Goal: Task Accomplishment & Management: Complete application form

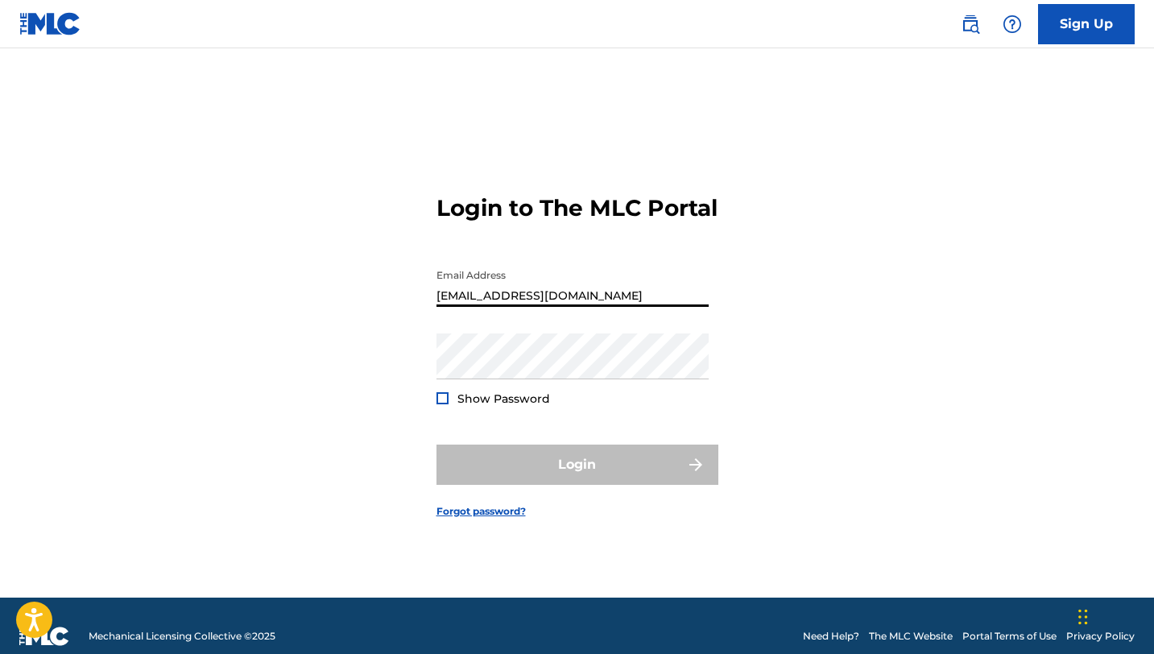
type input "[EMAIL_ADDRESS][DOMAIN_NAME]"
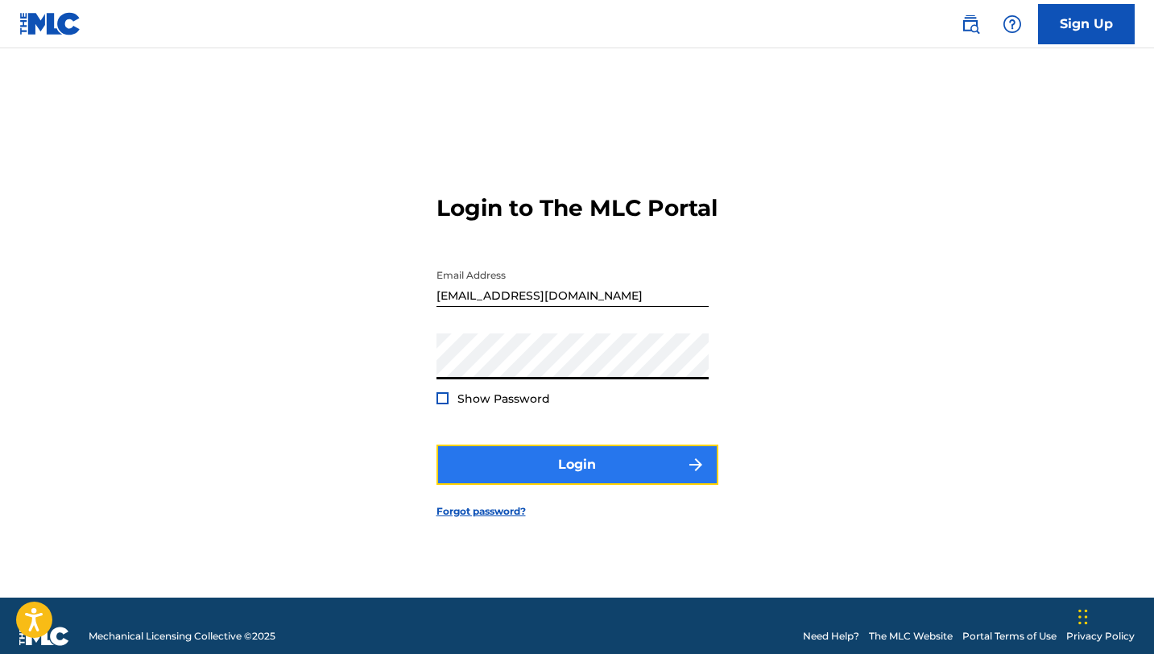
click at [586, 483] on button "Login" at bounding box center [578, 465] width 282 height 40
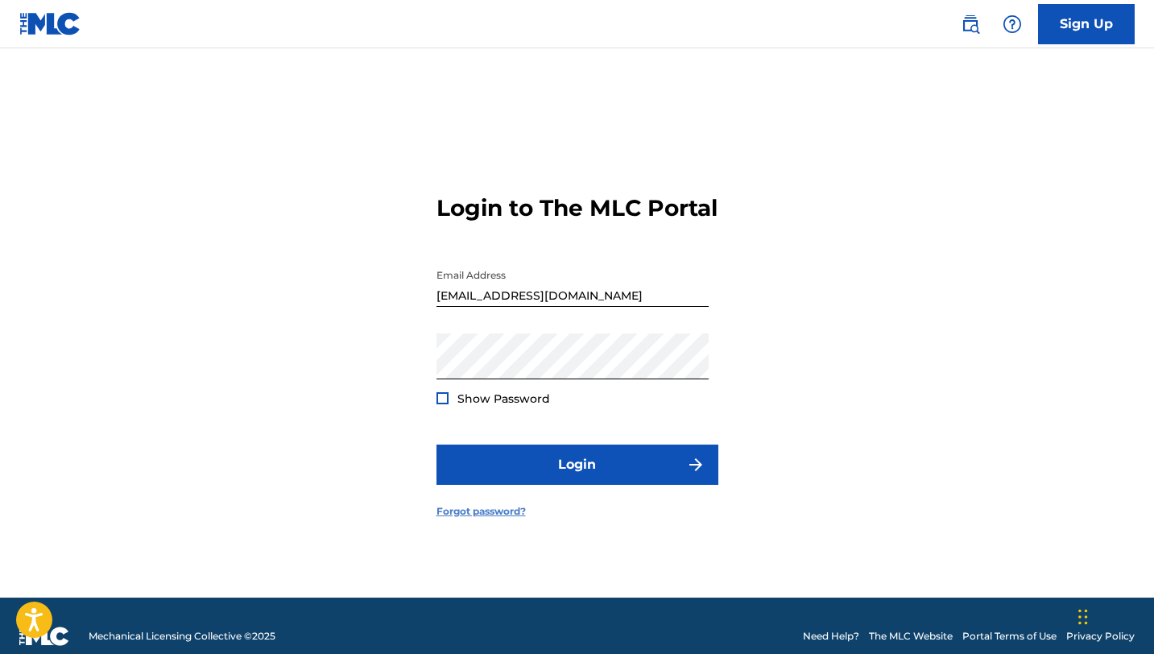
click at [473, 519] on link "Forgot password?" at bounding box center [481, 511] width 89 height 14
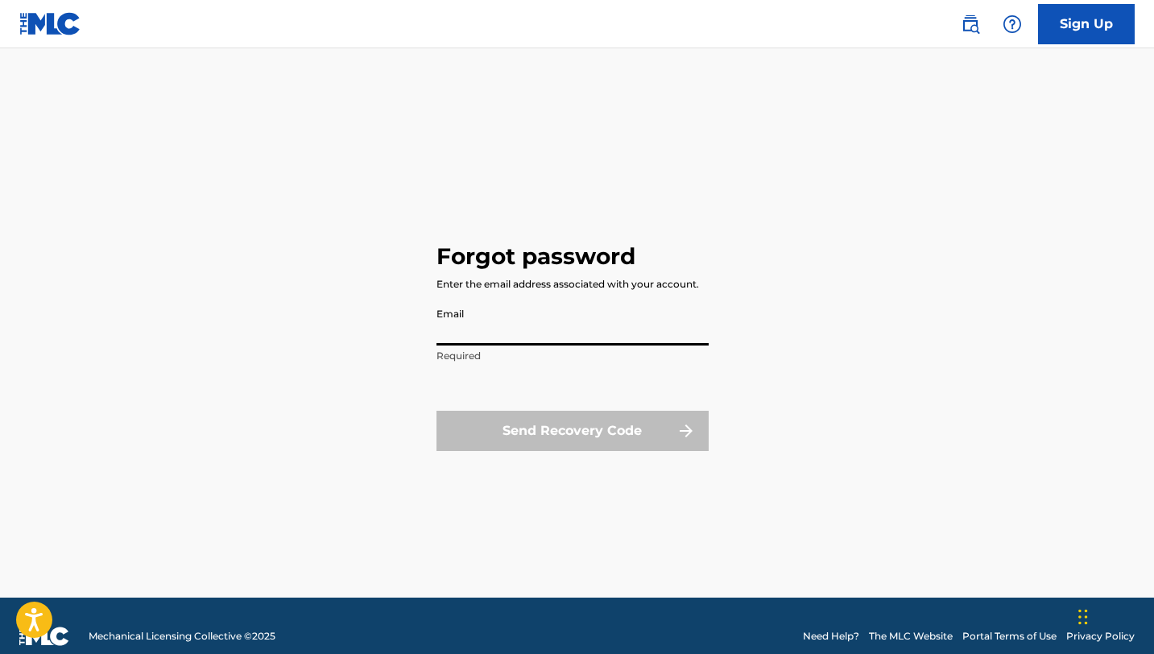
click at [555, 329] on input "Email" at bounding box center [573, 323] width 272 height 46
type input "[EMAIL_ADDRESS][DOMAIN_NAME]"
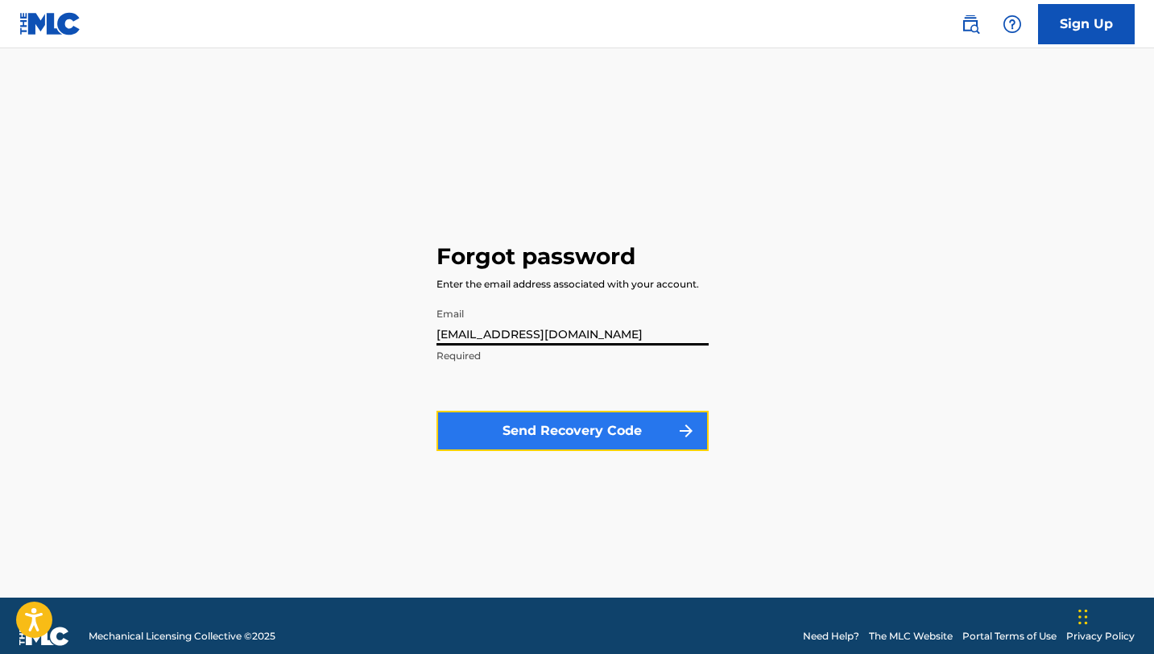
click at [594, 439] on button "Send Recovery Code" at bounding box center [573, 431] width 272 height 40
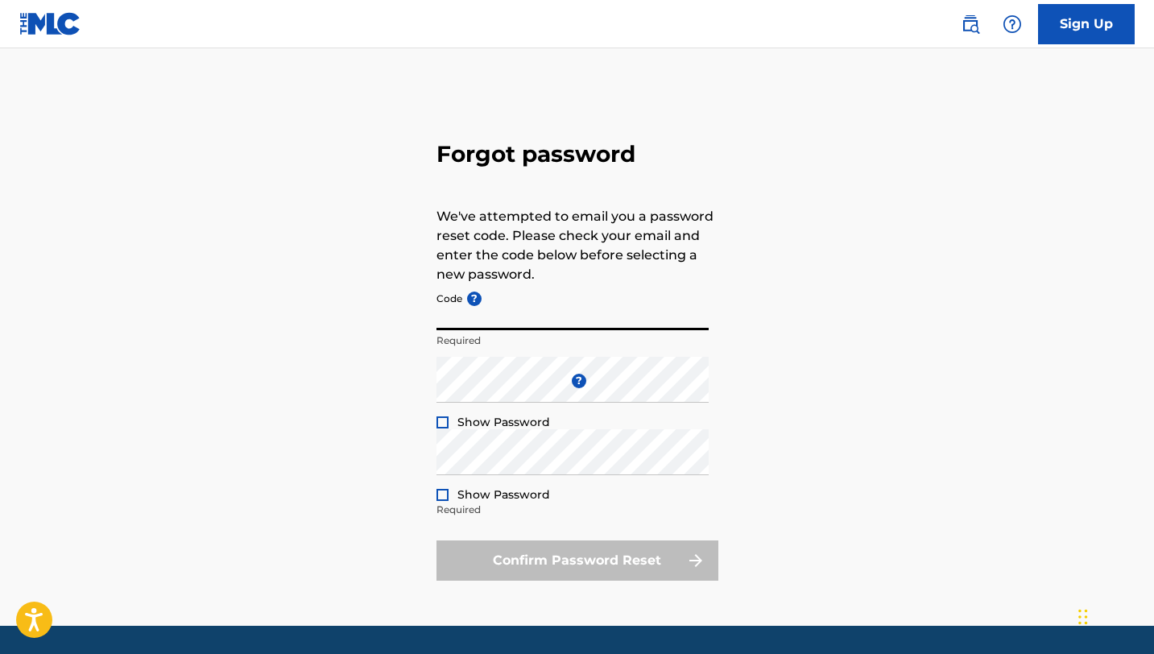
click at [487, 318] on input "Code ?" at bounding box center [573, 307] width 272 height 46
type input "[PERSON_NAME][EMAIL_ADDRESS][PERSON_NAME][DOMAIN_NAME]"
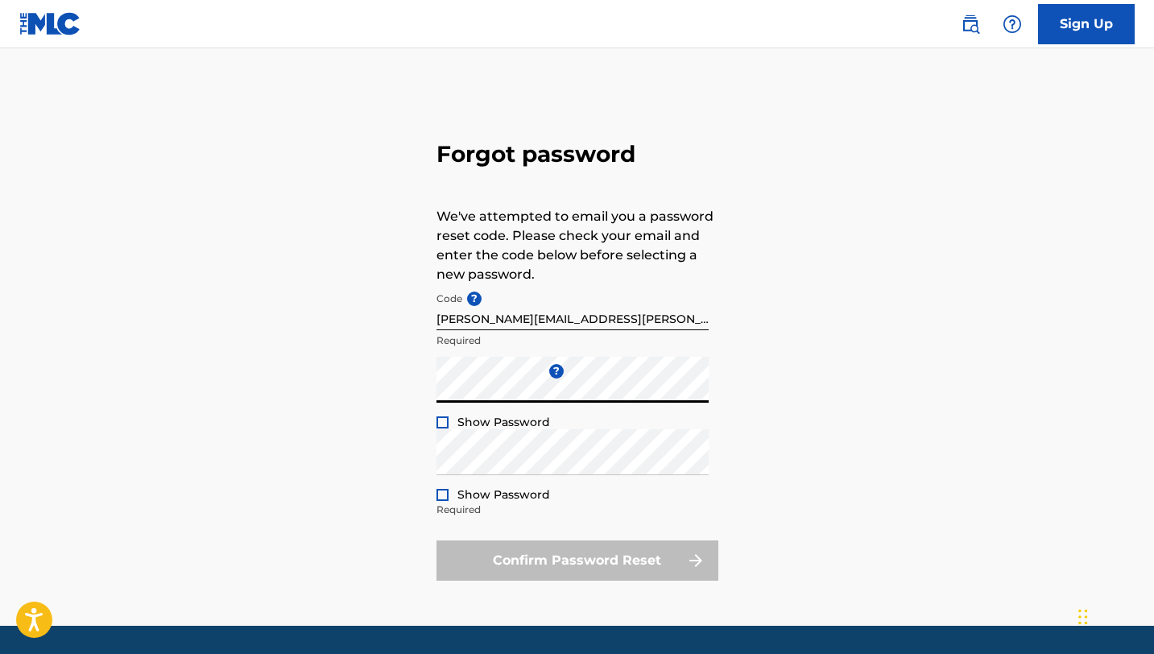
click at [441, 426] on div at bounding box center [443, 422] width 12 height 12
click at [443, 490] on div at bounding box center [443, 495] width 12 height 12
click at [581, 560] on div "Confirm Password Reset" at bounding box center [578, 560] width 282 height 40
click at [581, 555] on div "Confirm Password Reset" at bounding box center [578, 560] width 282 height 40
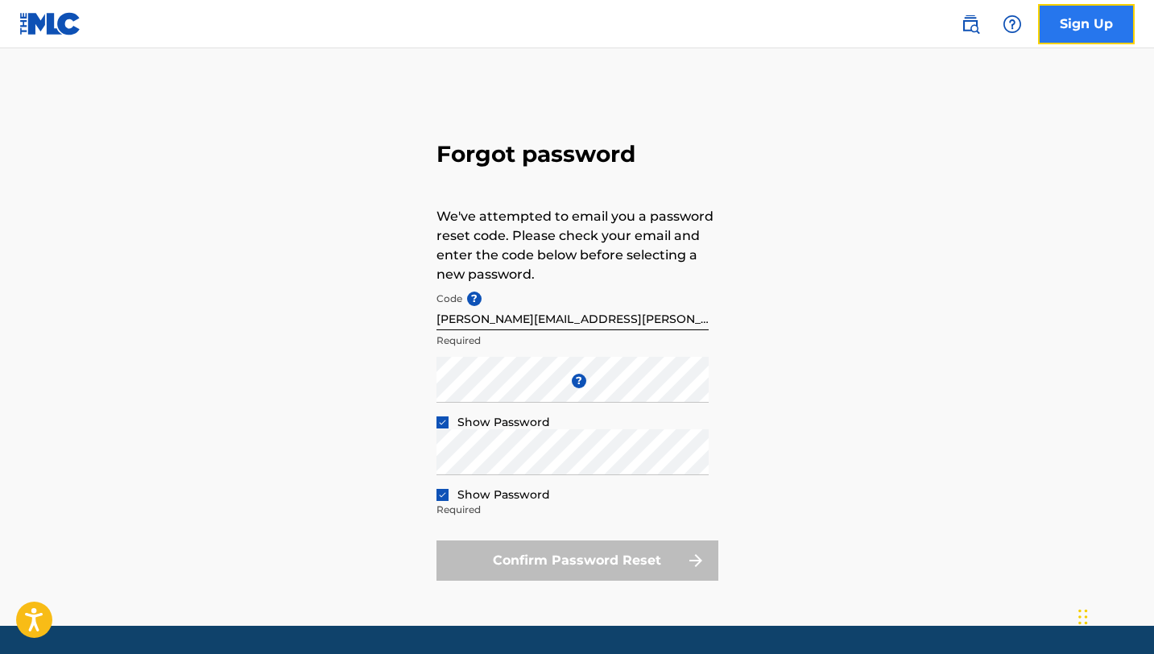
click at [1073, 33] on link "Sign Up" at bounding box center [1086, 24] width 97 height 40
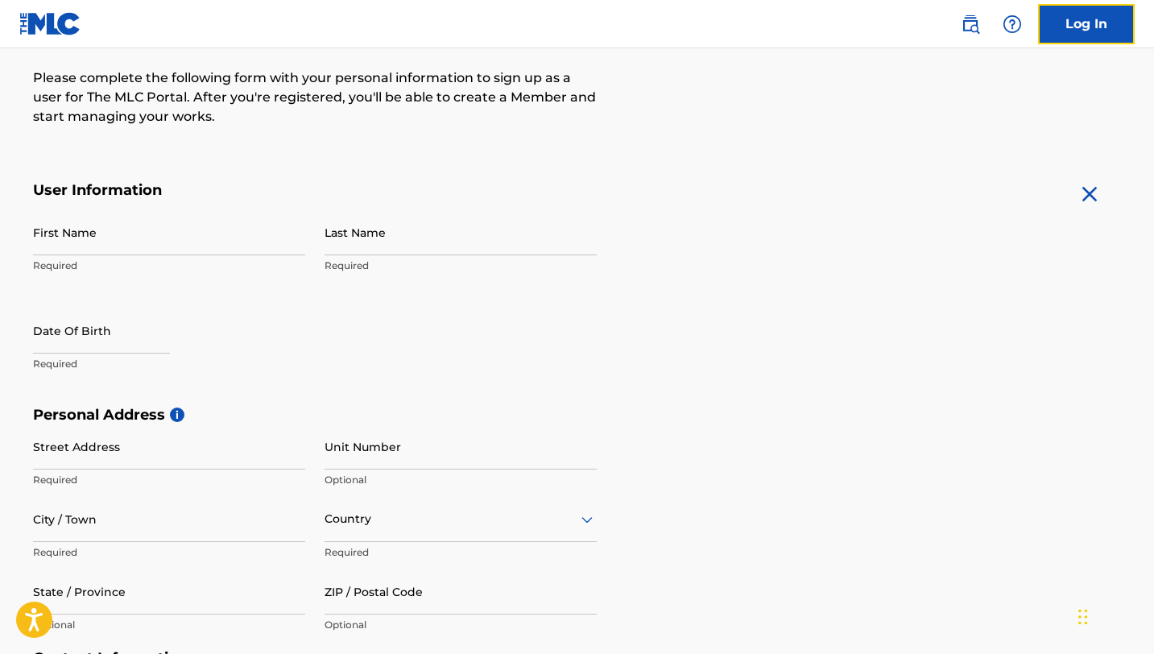
scroll to position [226, 0]
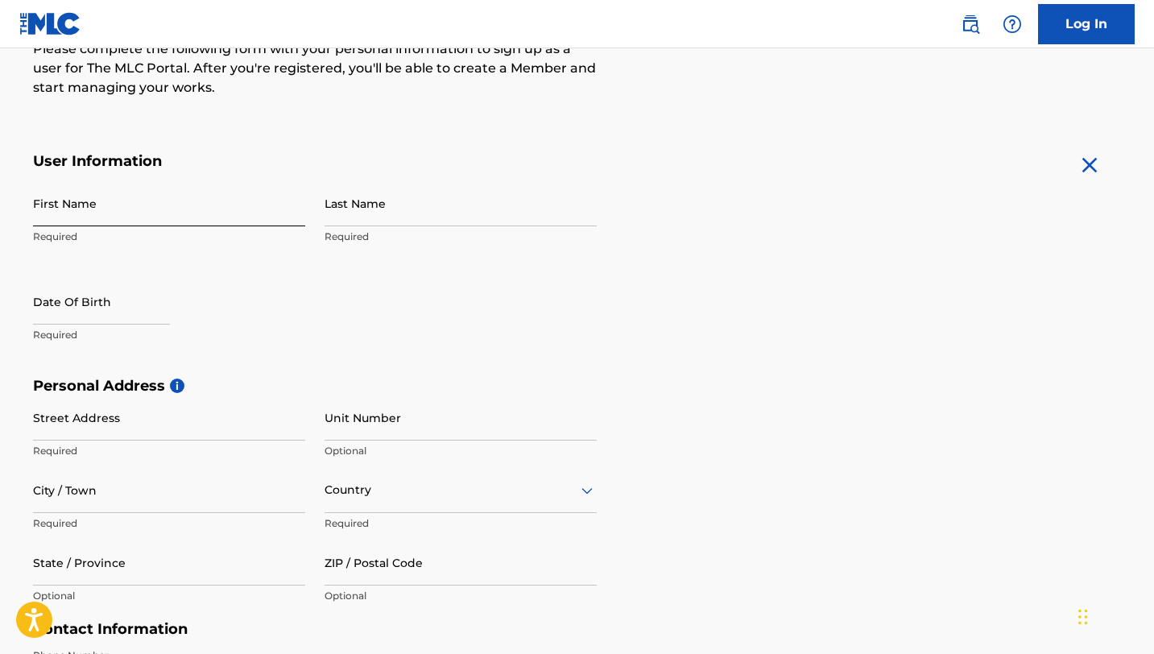
click at [70, 206] on input "First Name" at bounding box center [169, 203] width 272 height 46
type input "[PERSON_NAME]"
type input "[STREET_ADDRESS]"
type input "[PERSON_NAME]"
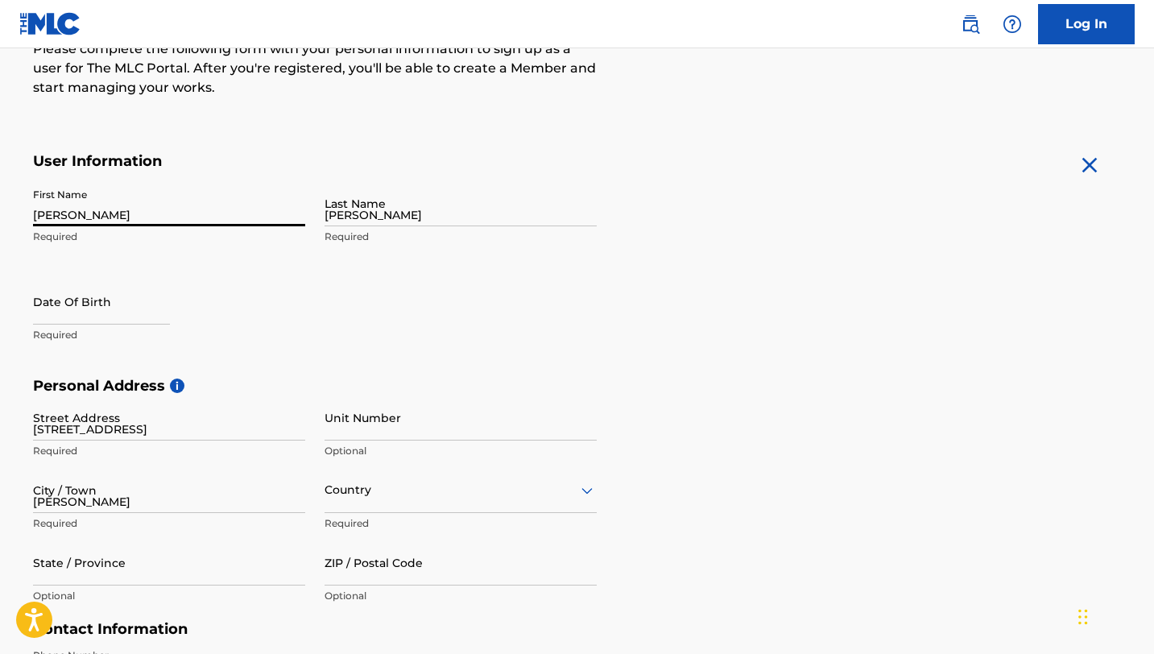
type input "[GEOGRAPHIC_DATA]"
type input "75070"
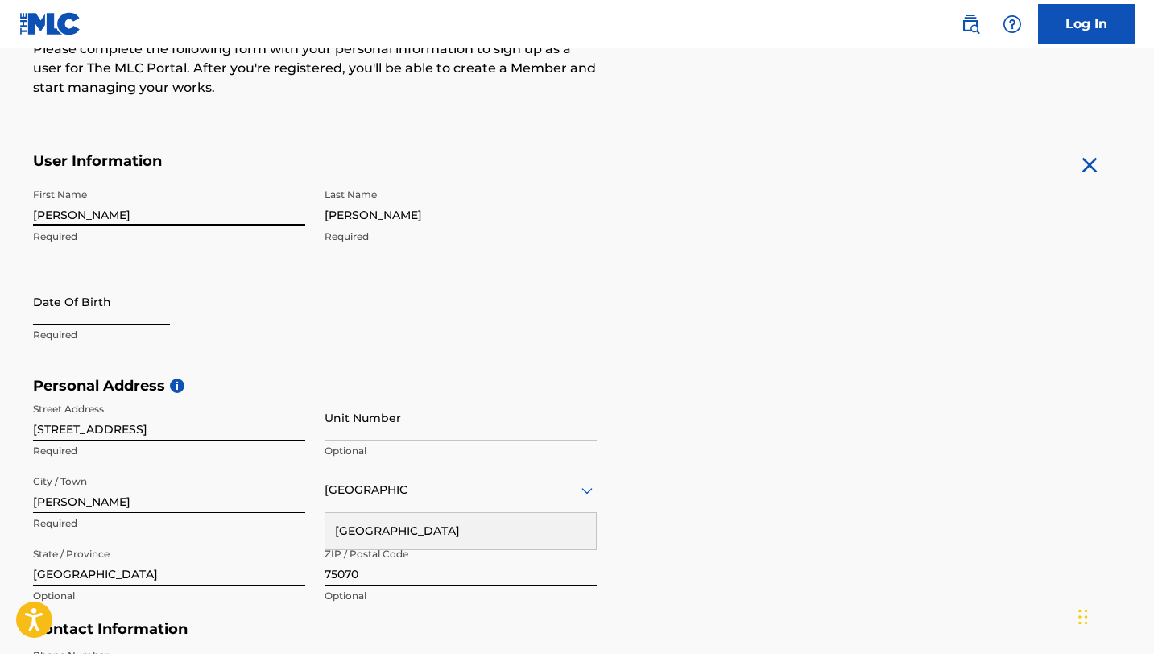
select select "8"
select select "2025"
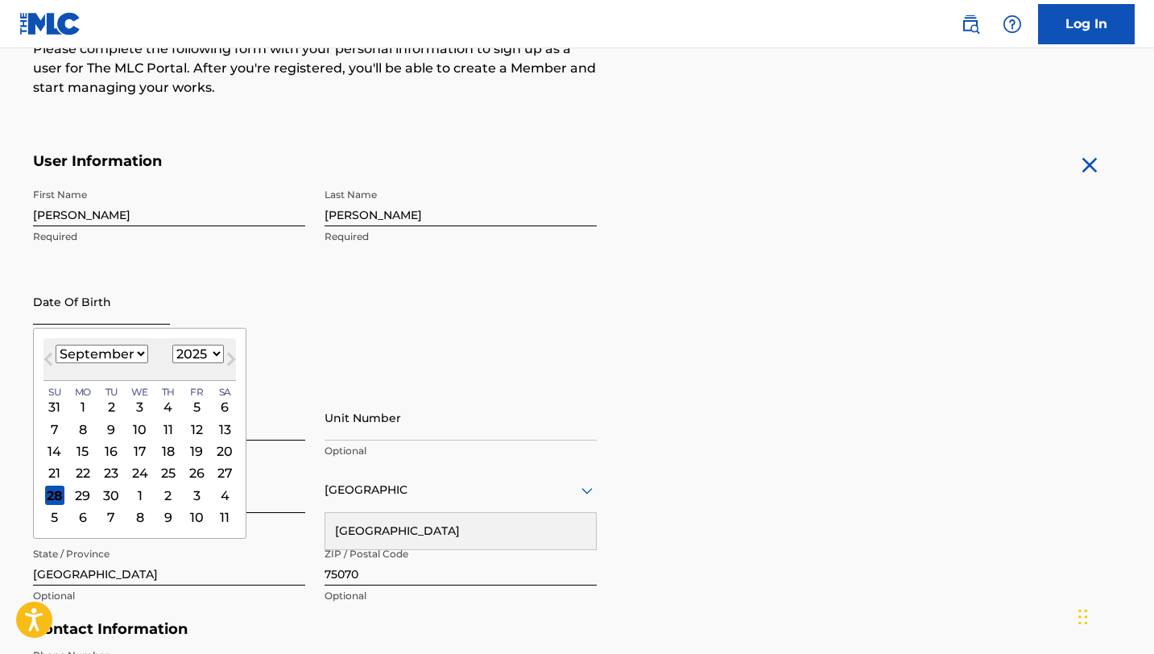
click at [75, 312] on input "text" at bounding box center [101, 302] width 137 height 46
click at [139, 354] on select "January February March April May June July August September October November De…" at bounding box center [102, 354] width 93 height 19
select select "7"
click at [56, 345] on select "January February March April May June July August September October November De…" at bounding box center [102, 354] width 93 height 19
click at [85, 472] on div "18" at bounding box center [81, 472] width 19 height 19
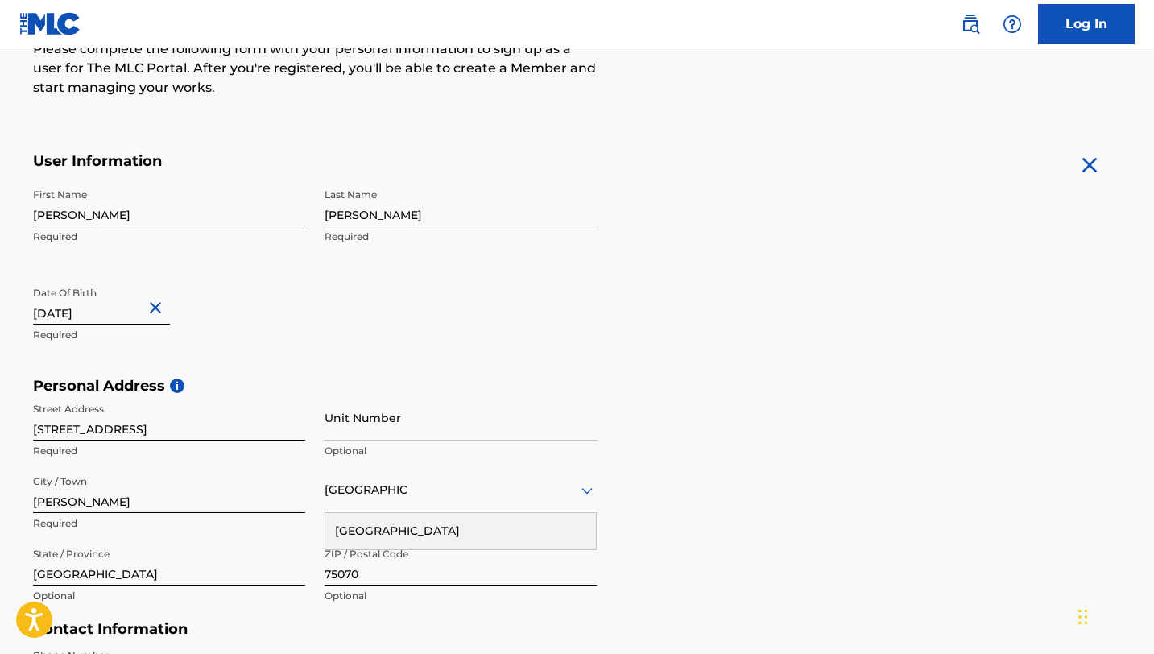
type input "[DATE]"
click at [643, 470] on div "Personal Address i Street Address [STREET_ADDRESS] Required Unit Number Optiona…" at bounding box center [577, 499] width 1089 height 244
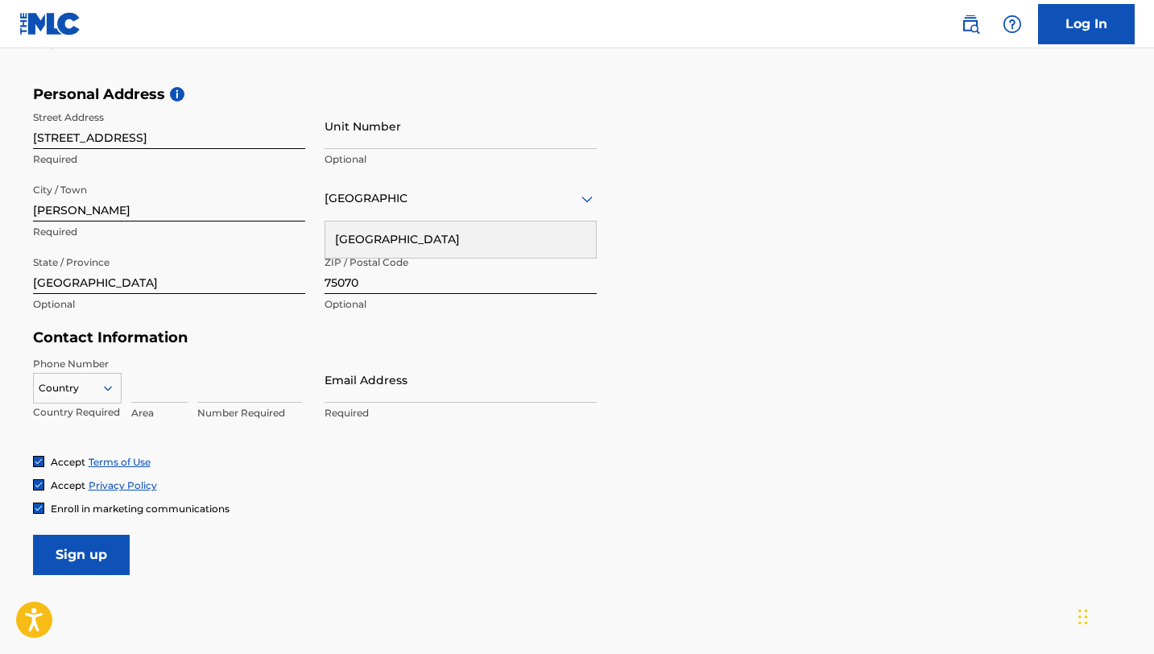
scroll to position [548, 0]
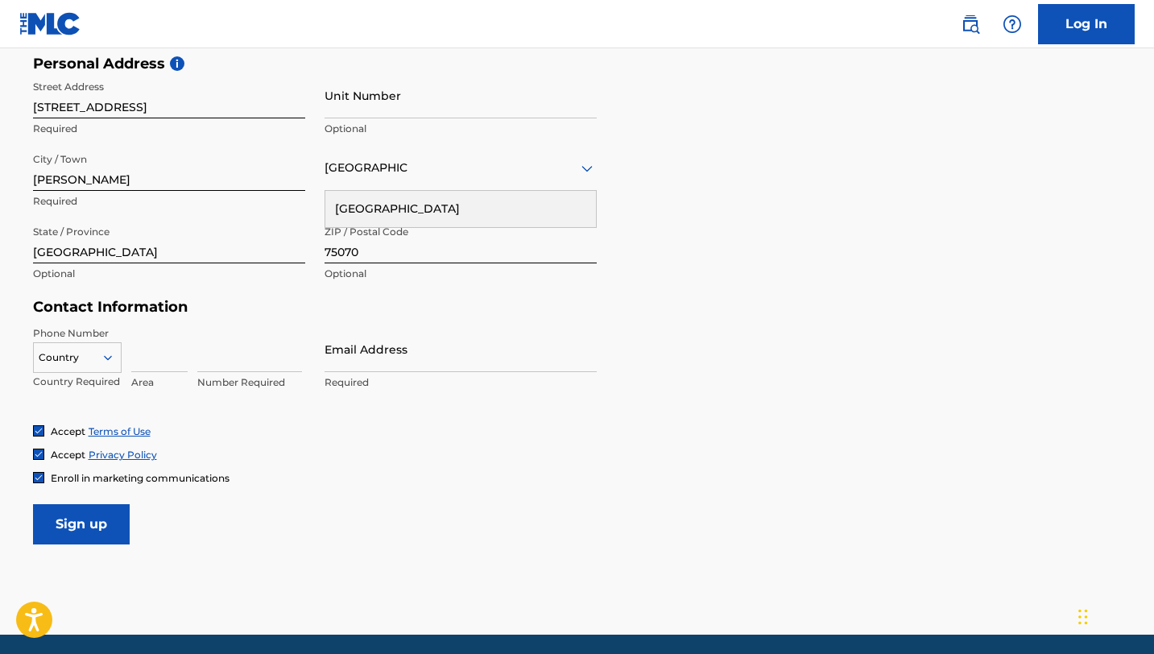
click at [110, 358] on icon at bounding box center [108, 357] width 14 height 14
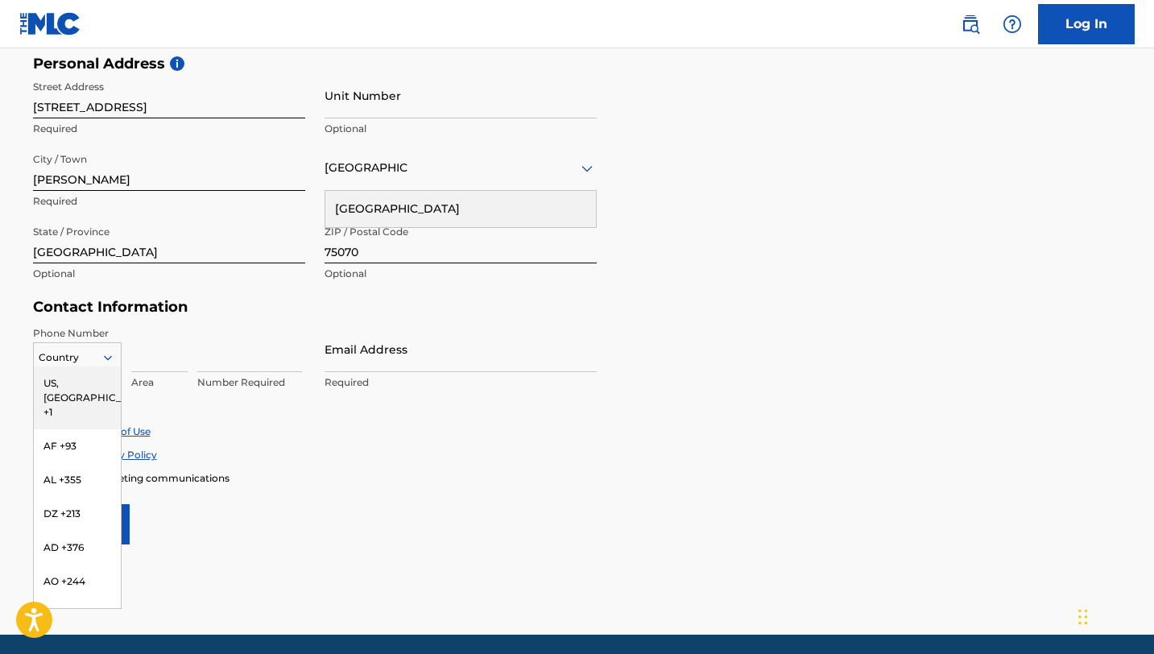
click at [110, 358] on icon at bounding box center [108, 357] width 14 height 14
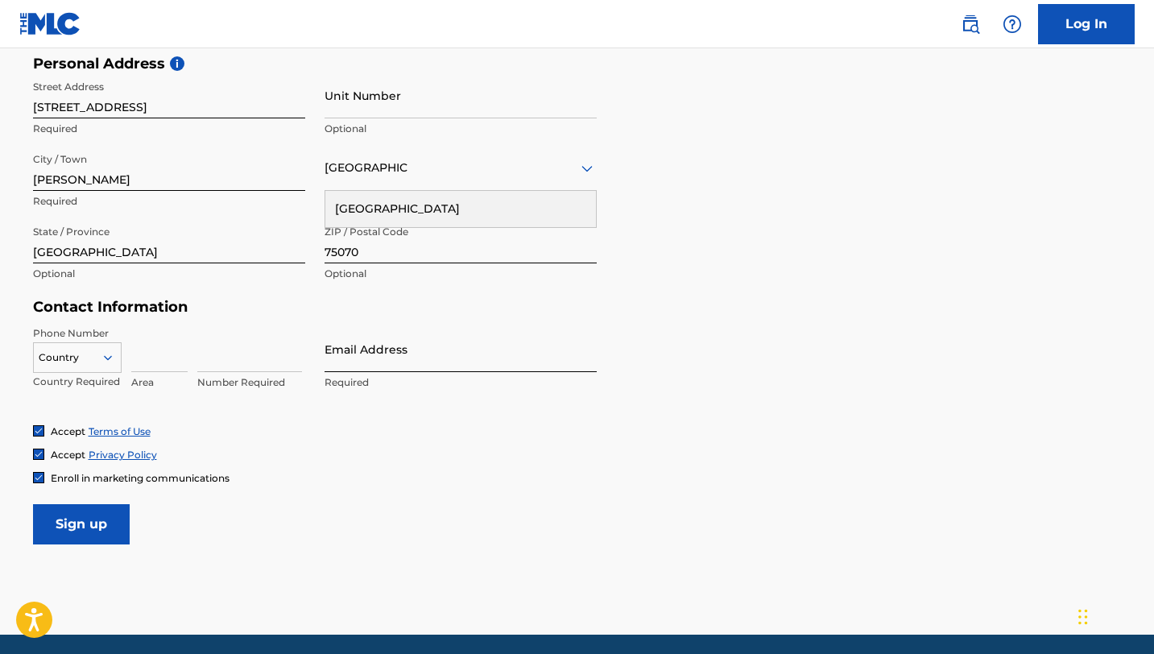
click at [389, 365] on input "Email Address" at bounding box center [461, 349] width 272 height 46
type input "[EMAIL_ADDRESS][DOMAIN_NAME]"
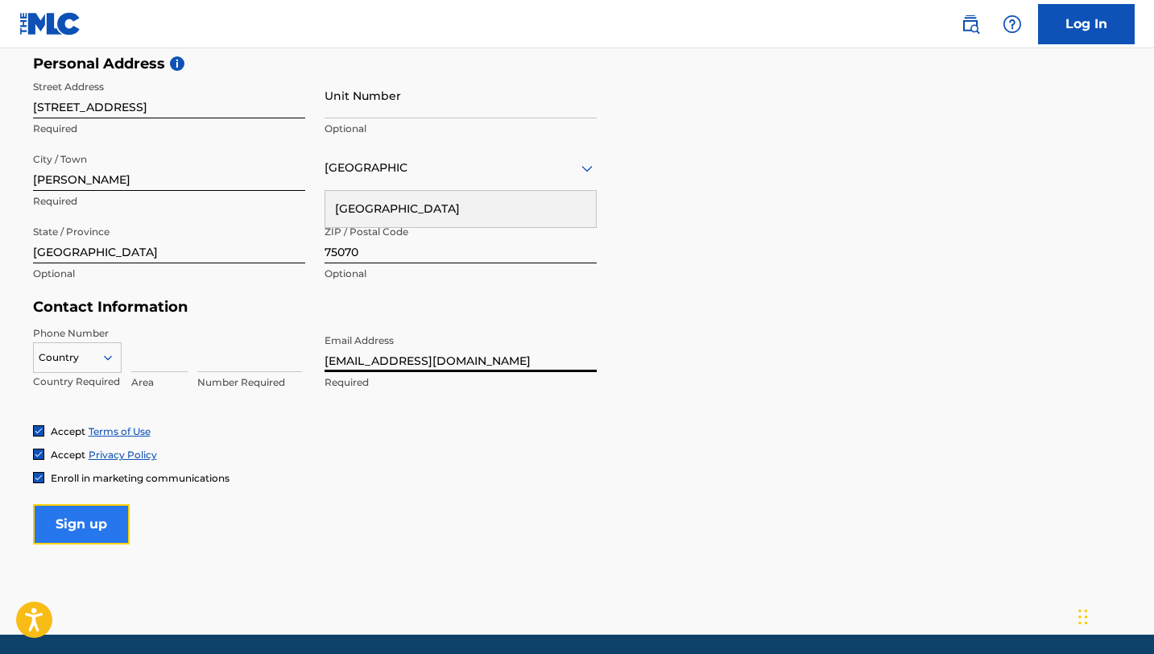
click at [103, 515] on input "Sign up" at bounding box center [81, 524] width 97 height 40
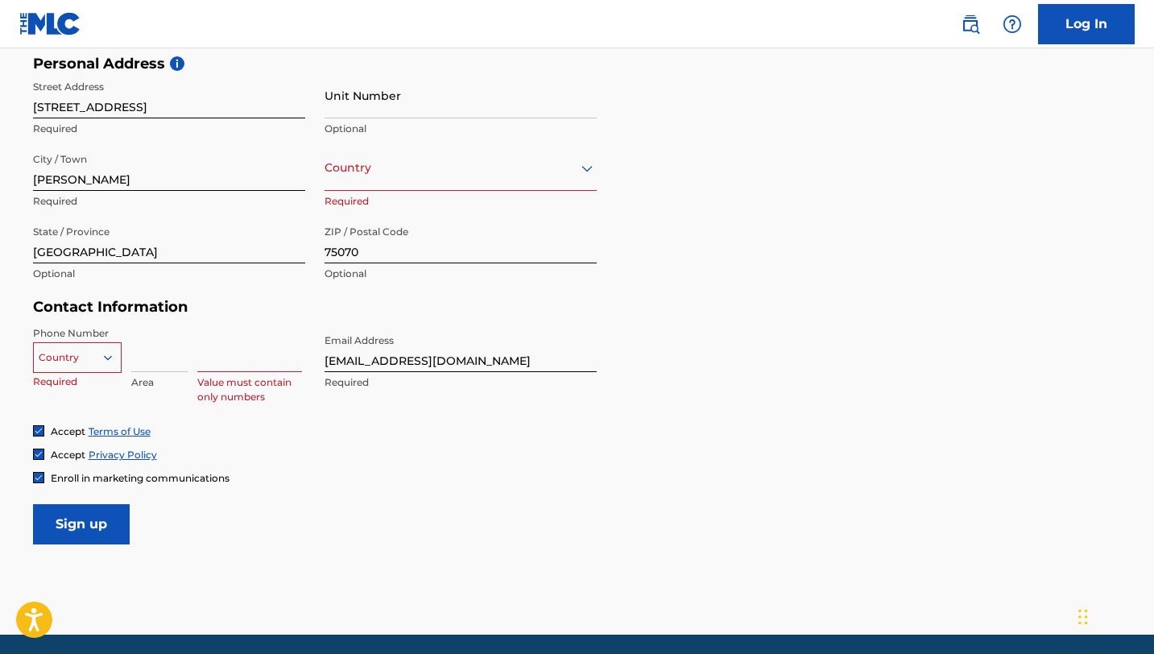
click at [246, 365] on input at bounding box center [249, 349] width 105 height 46
type input "9726587406"
click at [81, 528] on input "Sign up" at bounding box center [81, 524] width 97 height 40
click at [589, 168] on icon at bounding box center [586, 168] width 11 height 6
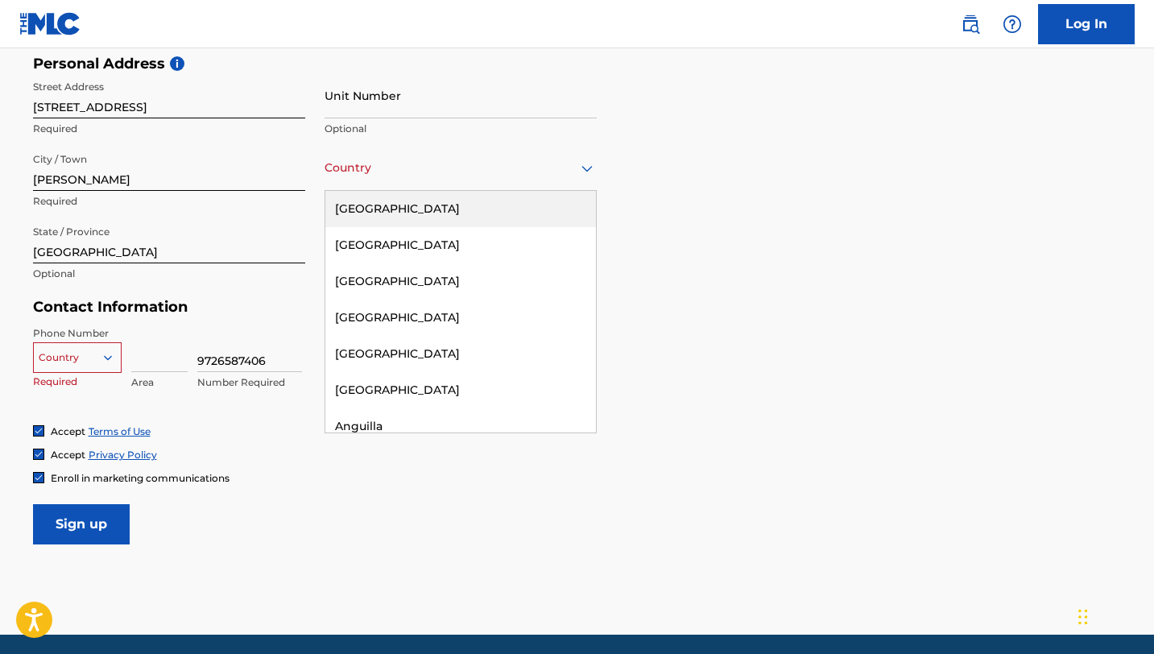
click at [461, 205] on div "[GEOGRAPHIC_DATA]" at bounding box center [460, 209] width 271 height 36
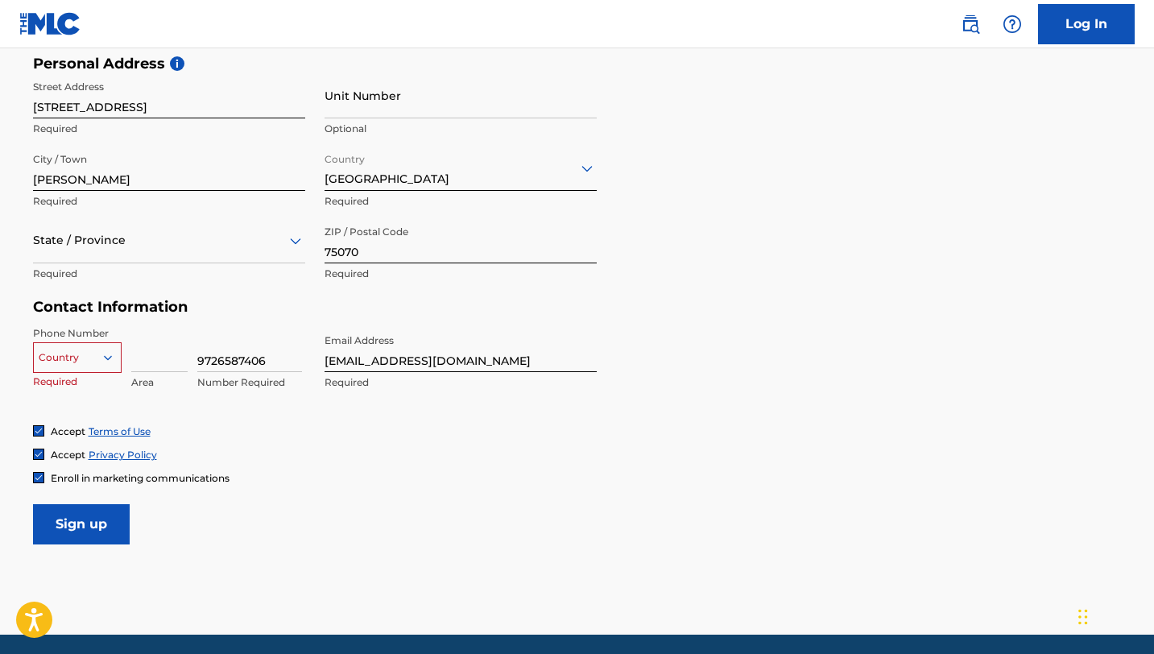
click at [115, 354] on div at bounding box center [114, 357] width 14 height 14
type input "972"
click at [162, 358] on input at bounding box center [159, 349] width 56 height 46
type input "972"
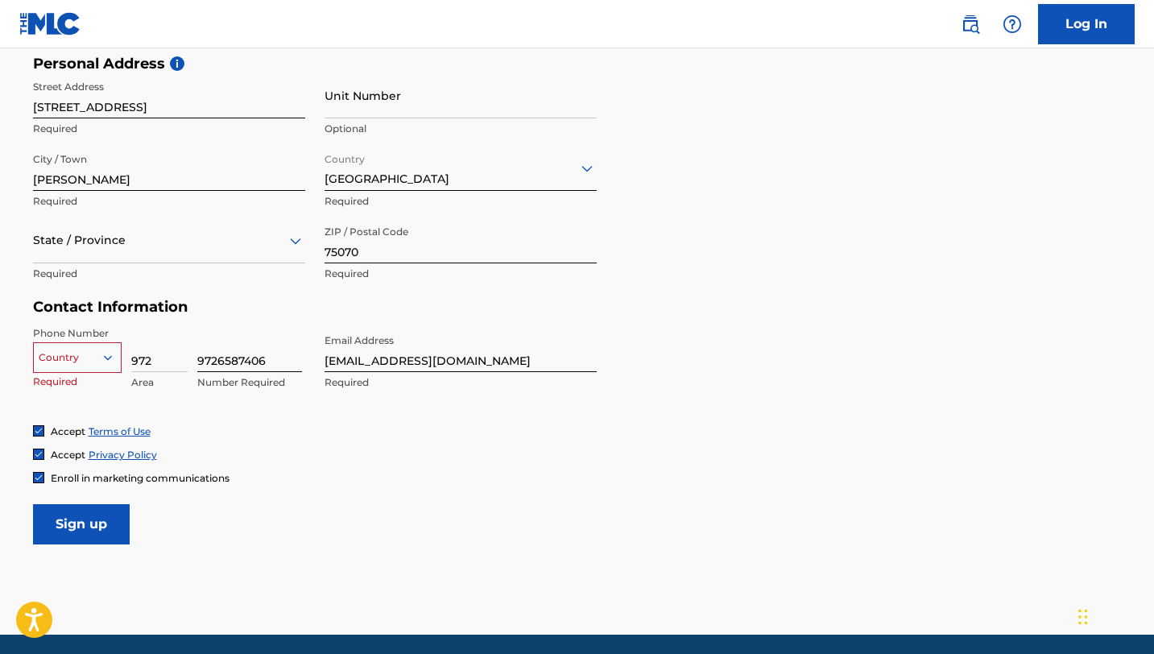
click at [216, 359] on input "9726587406" at bounding box center [249, 349] width 105 height 46
type input "6587406"
click at [110, 358] on icon at bounding box center [108, 357] width 14 height 14
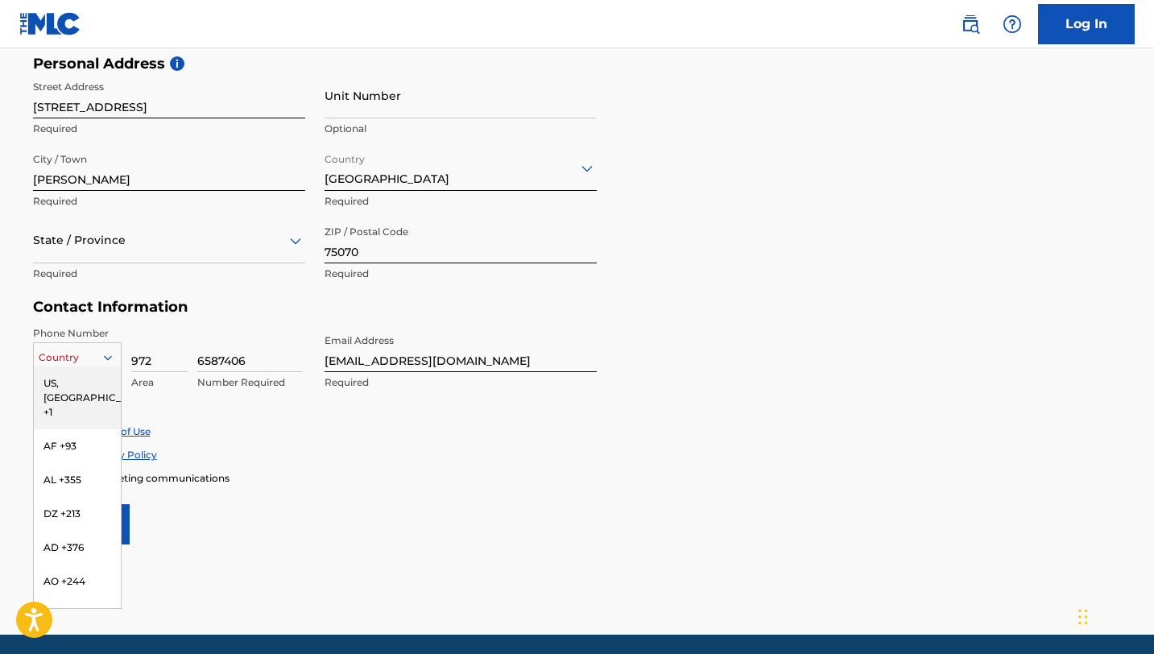
click at [77, 383] on div "US, [GEOGRAPHIC_DATA] +1" at bounding box center [77, 397] width 87 height 63
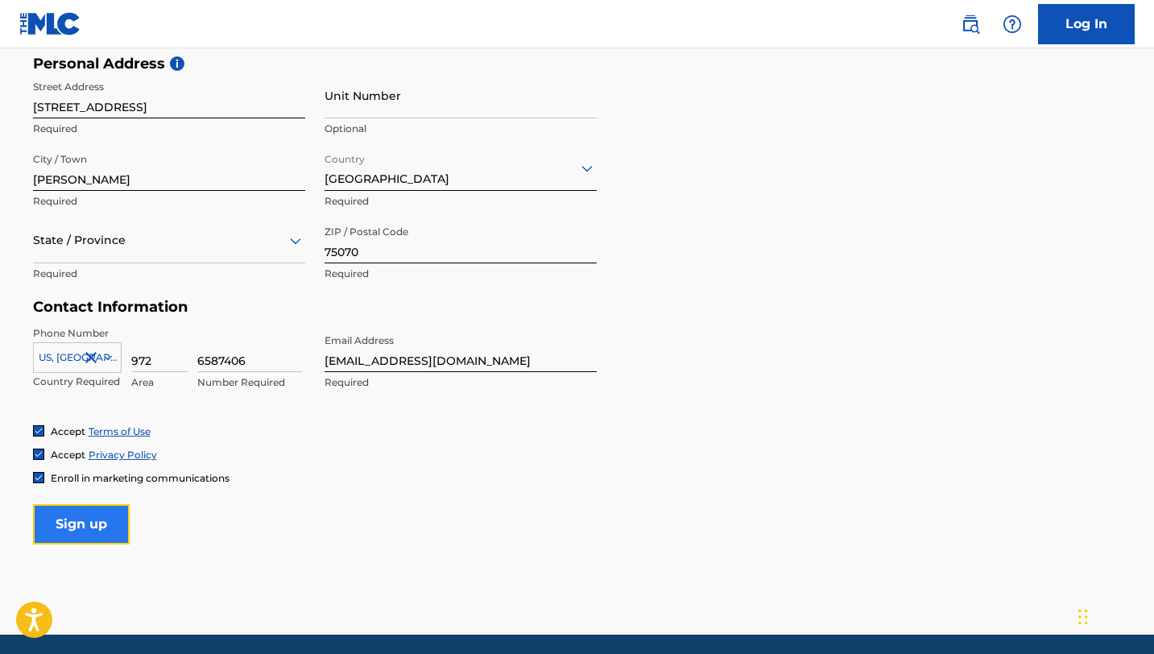
click at [89, 524] on input "Sign up" at bounding box center [81, 524] width 97 height 40
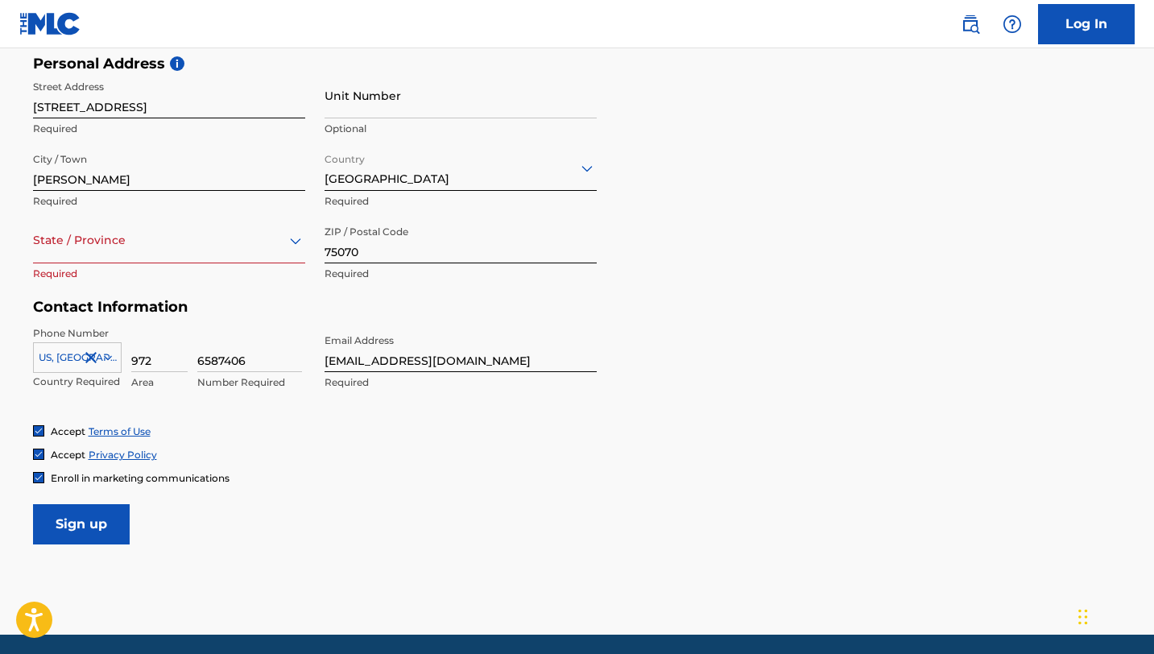
click at [293, 239] on icon at bounding box center [295, 240] width 19 height 19
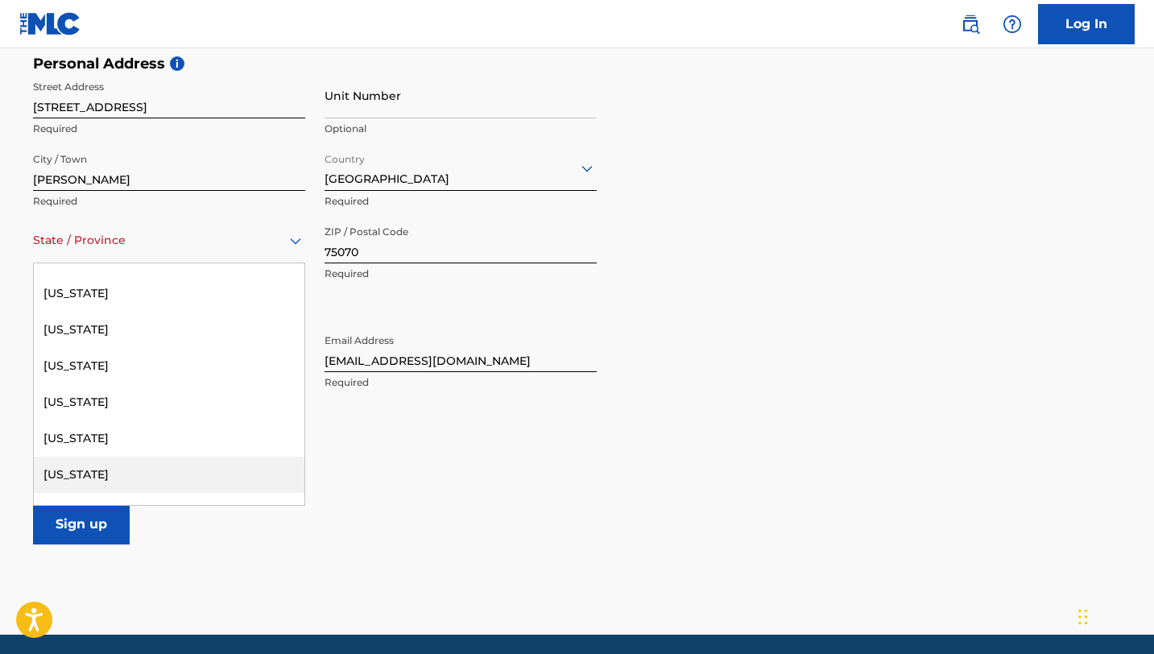
scroll to position [1583, 0]
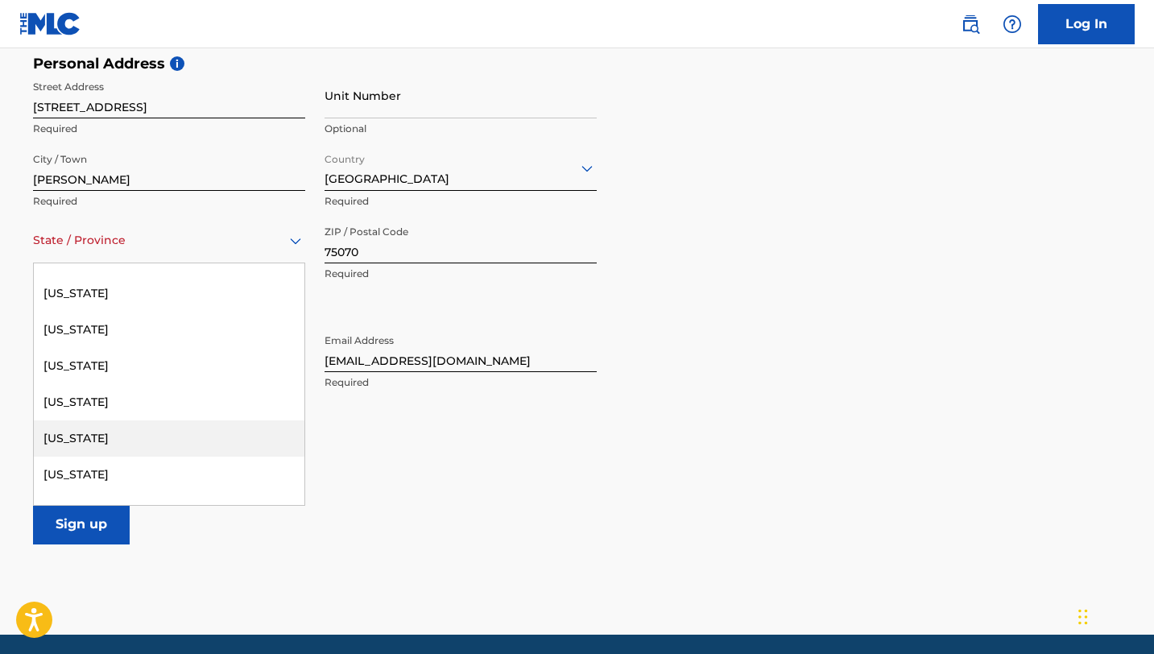
click at [69, 432] on div "[US_STATE]" at bounding box center [169, 438] width 271 height 36
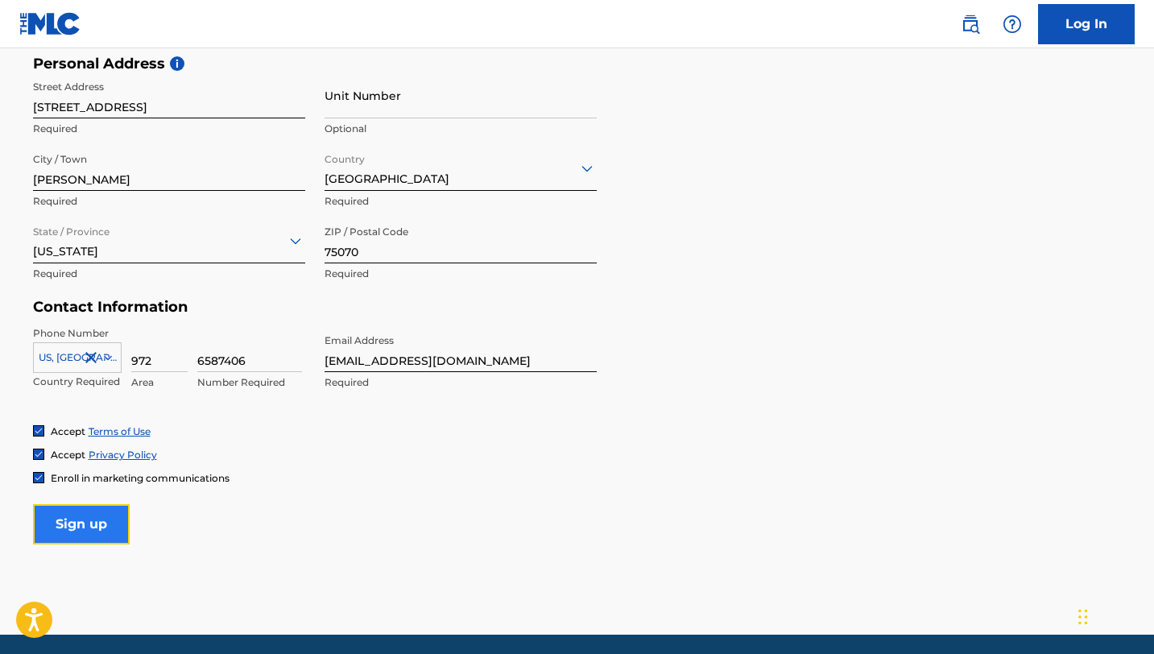
click at [80, 524] on input "Sign up" at bounding box center [81, 524] width 97 height 40
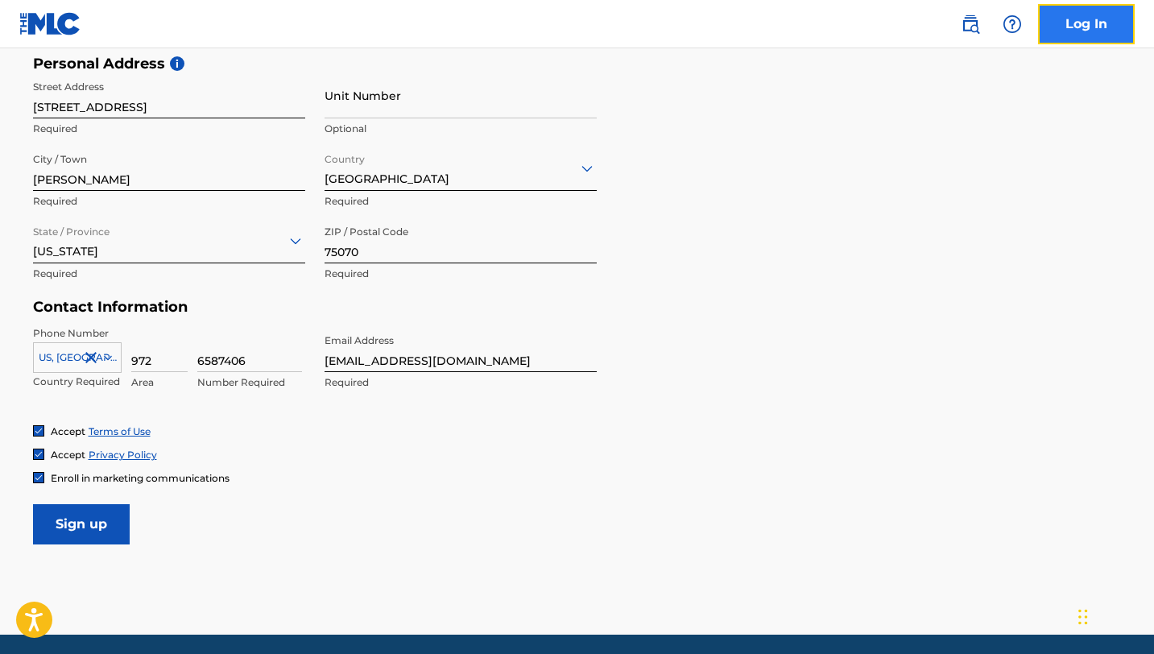
click at [1075, 27] on link "Log In" at bounding box center [1086, 24] width 97 height 40
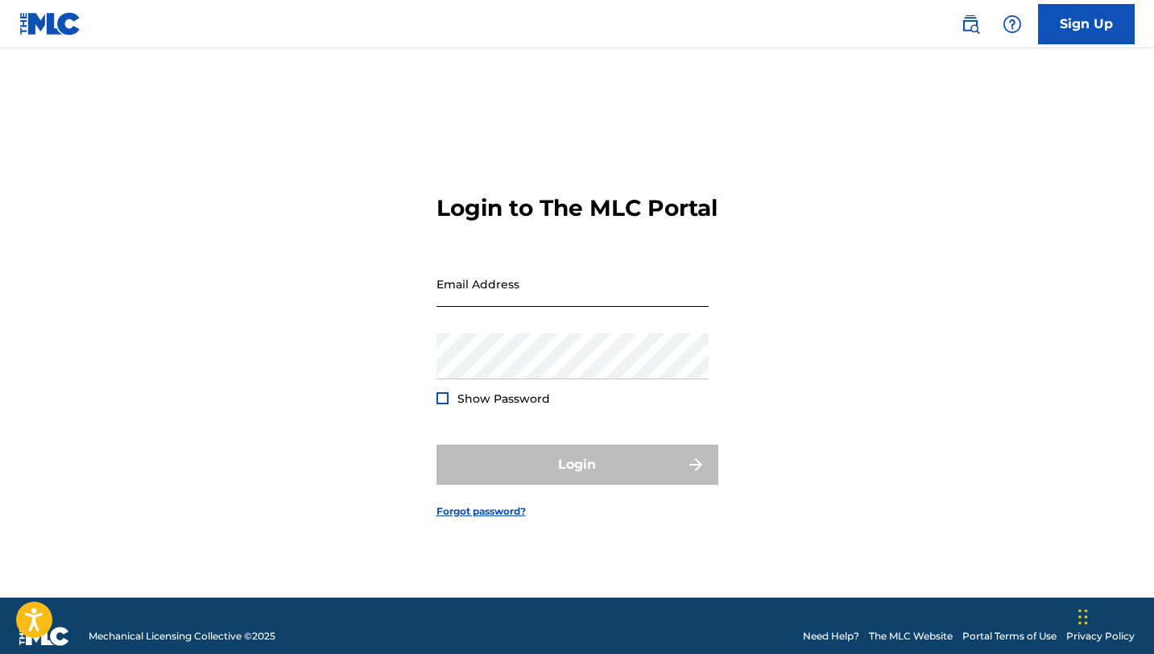
click at [498, 302] on input "Email Address" at bounding box center [573, 284] width 272 height 46
type input "[EMAIL_ADDRESS][DOMAIN_NAME]"
click at [495, 519] on link "Forgot password?" at bounding box center [481, 511] width 89 height 14
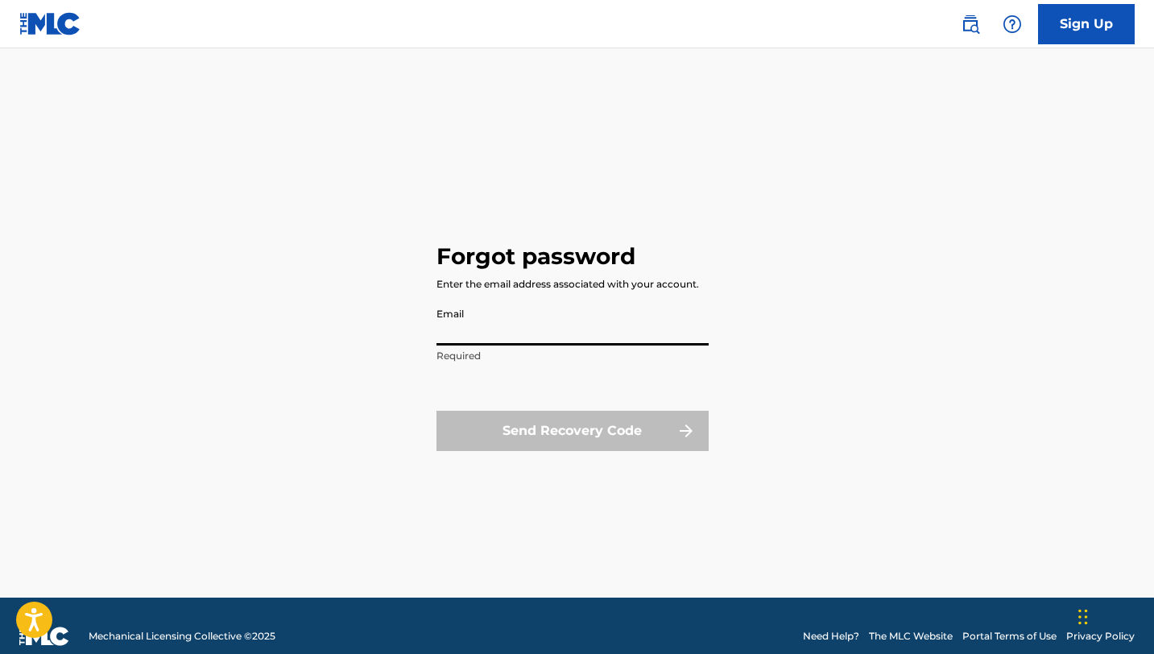
click at [502, 327] on input "Email" at bounding box center [573, 323] width 272 height 46
type input "[EMAIL_ADDRESS][DOMAIN_NAME]"
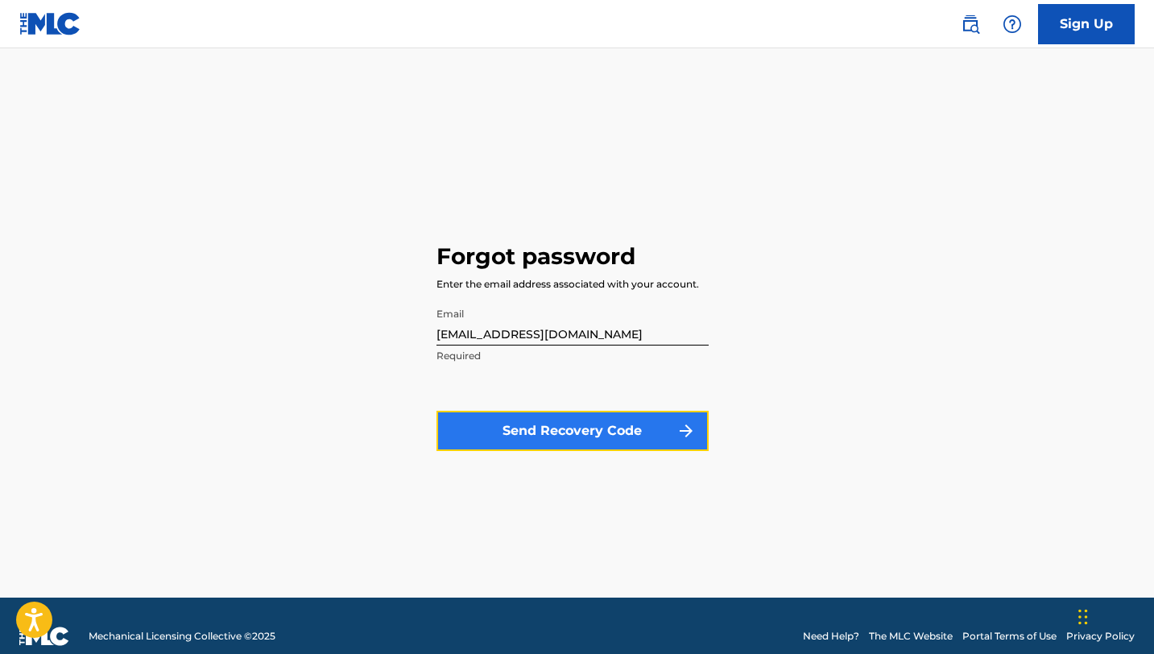
click at [562, 434] on button "Send Recovery Code" at bounding box center [573, 431] width 272 height 40
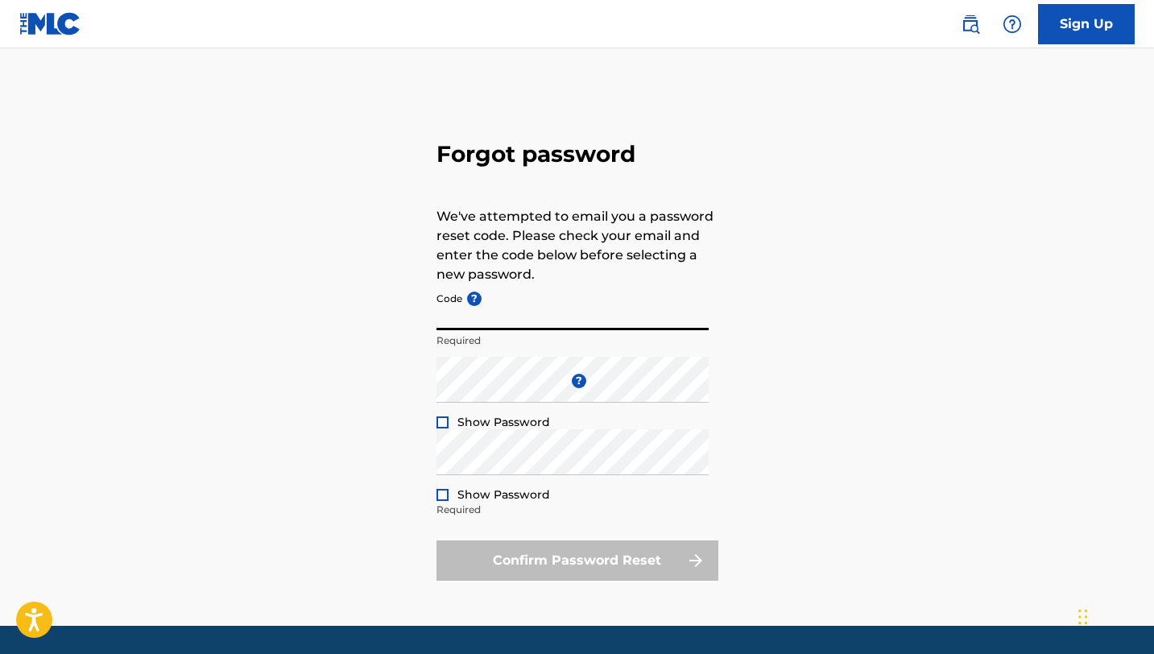
click at [502, 317] on input "Code ?" at bounding box center [573, 307] width 272 height 46
click at [459, 321] on input "Code ?" at bounding box center [573, 307] width 272 height 46
paste input "FP_6754be1c85db589a64f490a4665d"
type input "FP_6754be1c85db589a64f490a4665d"
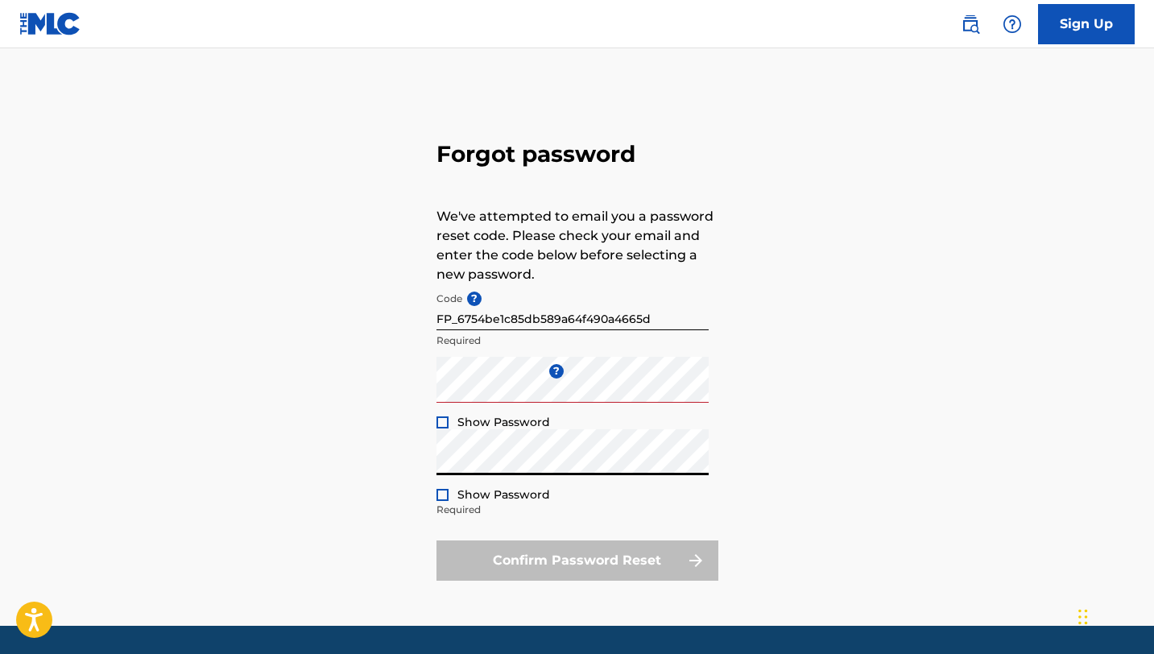
click at [524, 550] on div "Confirm Password Reset" at bounding box center [578, 560] width 282 height 40
click at [535, 559] on div "Confirm Password Reset" at bounding box center [578, 560] width 282 height 40
click at [446, 420] on div at bounding box center [443, 422] width 12 height 12
click at [446, 495] on div at bounding box center [443, 495] width 12 height 12
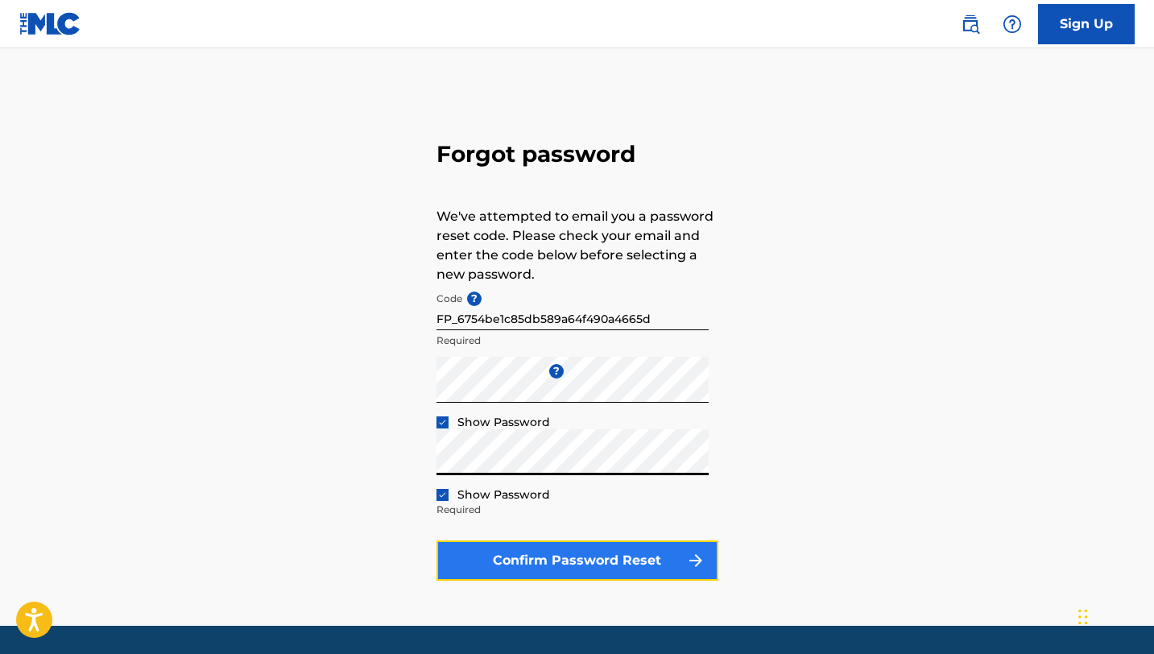
click at [622, 560] on button "Confirm Password Reset" at bounding box center [578, 560] width 282 height 40
